Goal: Information Seeking & Learning: Find specific fact

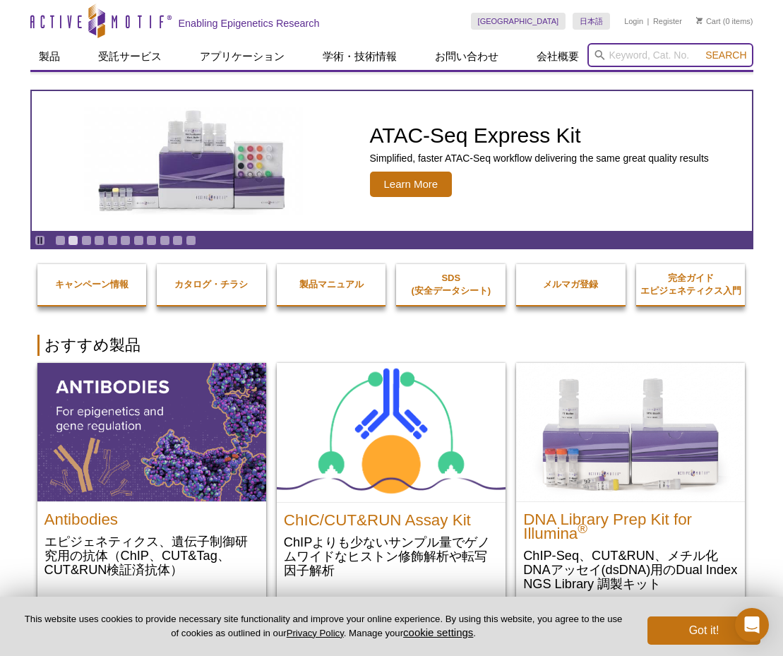
click at [644, 52] on input "search" at bounding box center [670, 55] width 166 height 24
paste input "39203"
type input "39203"
click at [726, 55] on button "Search" at bounding box center [725, 55] width 49 height 13
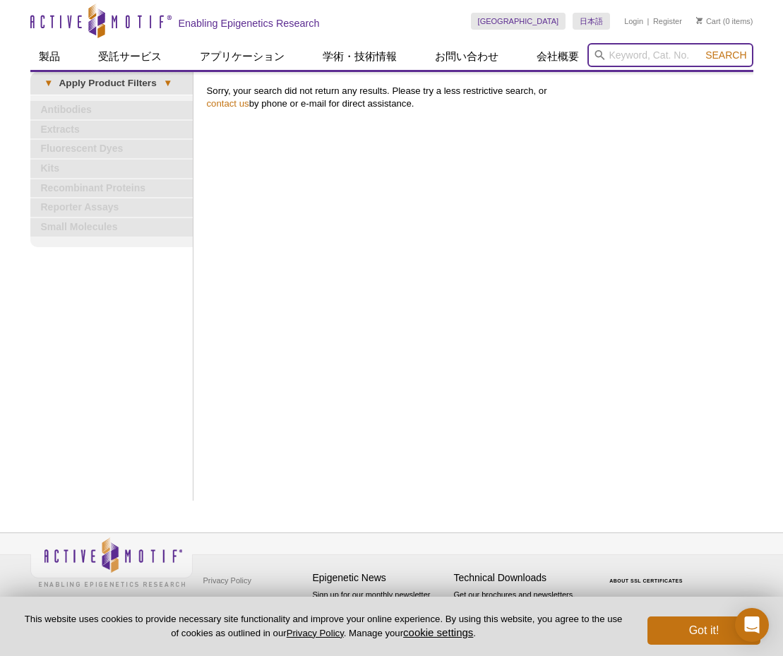
click at [678, 52] on input "search" at bounding box center [670, 55] width 166 height 24
paste input "39203"
type input "39203"
click at [726, 55] on button "Search" at bounding box center [725, 55] width 49 height 13
click at [635, 55] on input "search" at bounding box center [670, 55] width 166 height 24
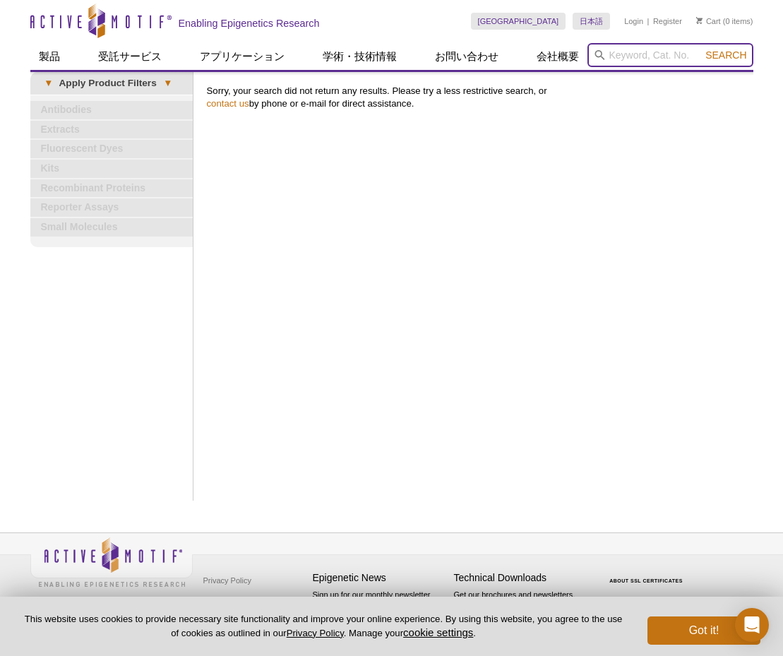
paste input "CXXC1"
type input "CXXC1"
click at [726, 55] on button "Search" at bounding box center [725, 55] width 49 height 13
click at [328, 83] on div "Print Results Sorry, your search did not return any results. Please try a less …" at bounding box center [477, 286] width 554 height 429
